Goal: Information Seeking & Learning: Learn about a topic

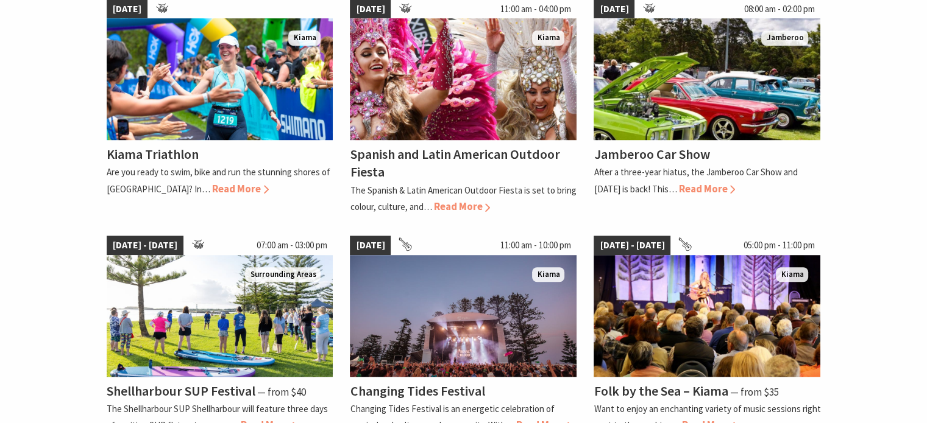
scroll to position [731, 0]
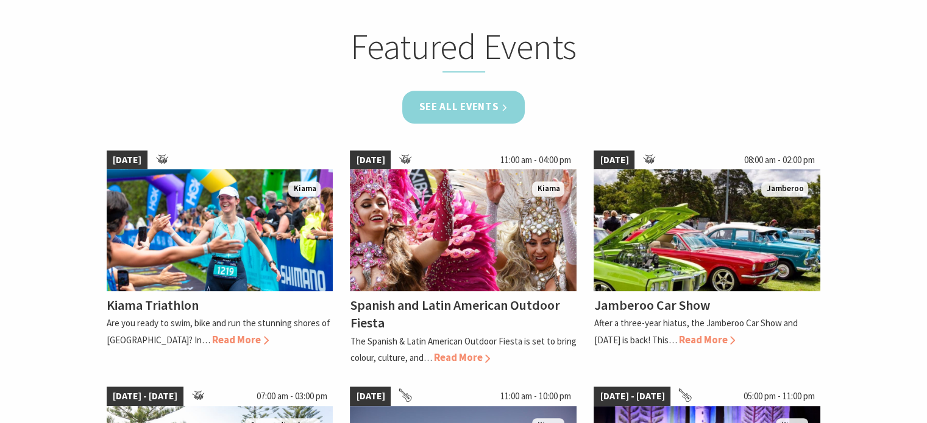
click at [482, 91] on link "See all Events" at bounding box center [463, 107] width 123 height 32
click at [482, 96] on link "See all Events" at bounding box center [463, 107] width 123 height 32
click at [458, 113] on link "See all Events" at bounding box center [463, 107] width 123 height 32
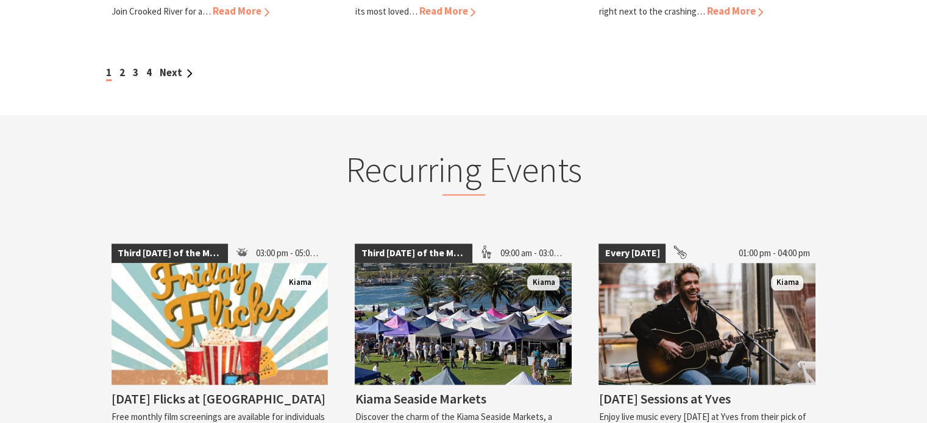
scroll to position [1340, 0]
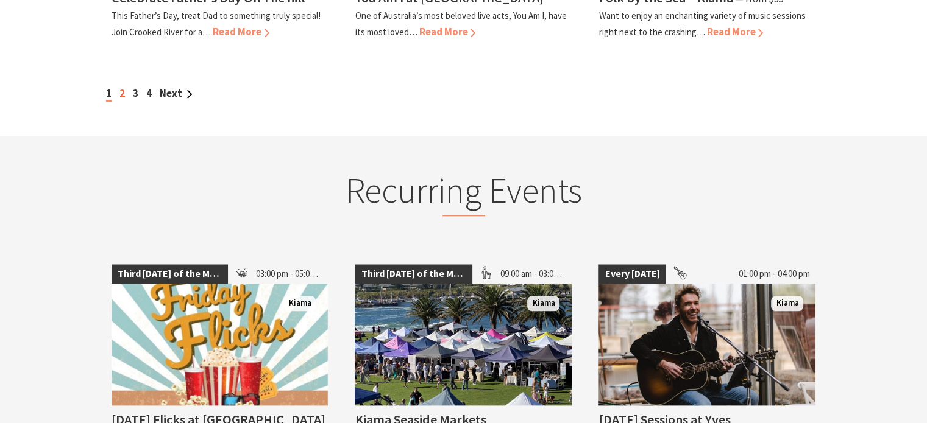
click at [119, 87] on link "2" at bounding box center [121, 93] width 5 height 13
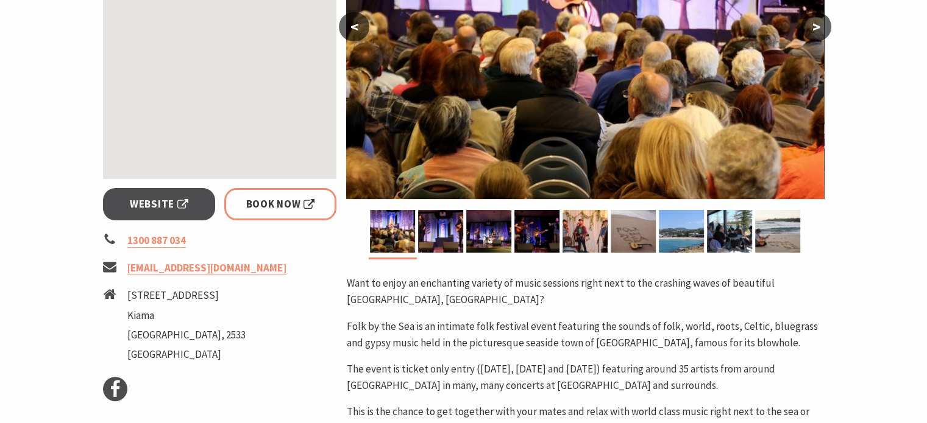
scroll to position [366, 0]
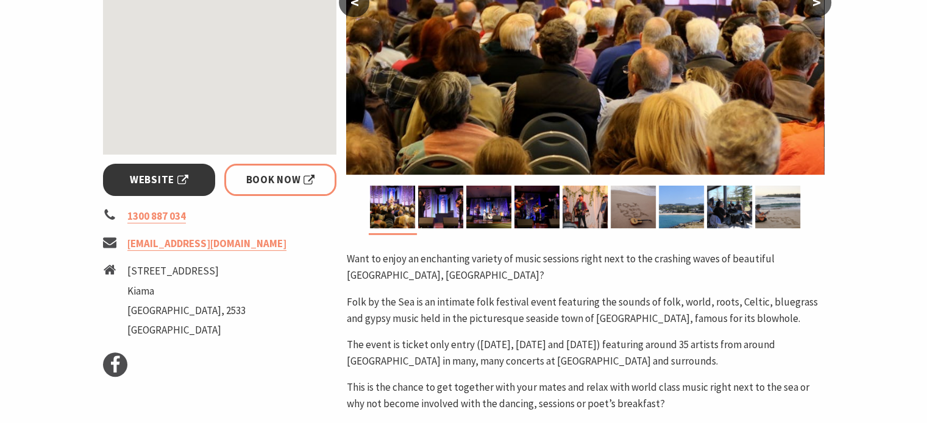
click at [171, 170] on link "Website" at bounding box center [159, 180] width 113 height 32
